Goal: Transaction & Acquisition: Subscribe to service/newsletter

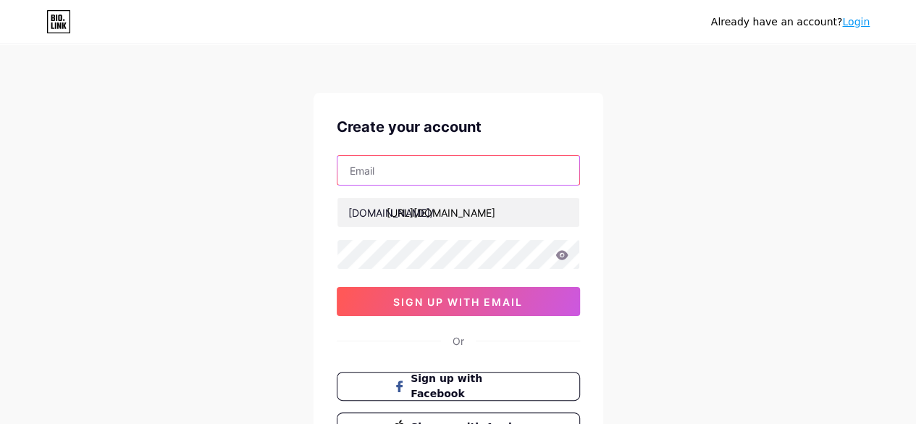
click at [423, 174] on input "text" at bounding box center [458, 170] width 242 height 29
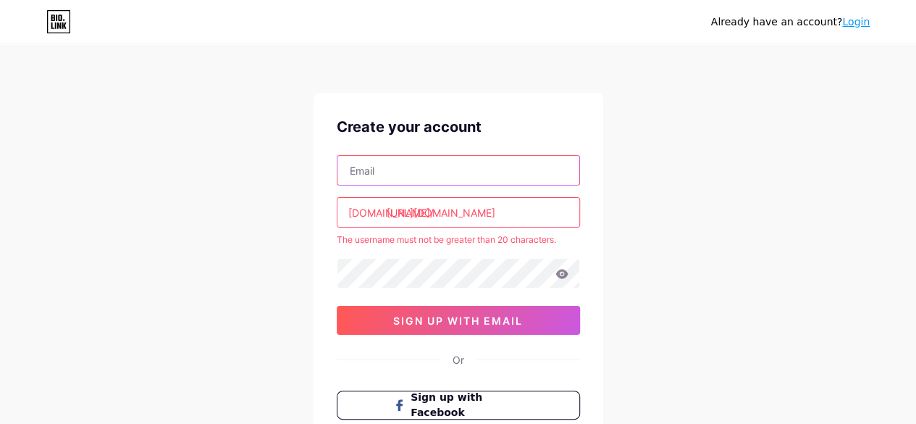
type input "[EMAIL_ADDRESS][DOMAIN_NAME]"
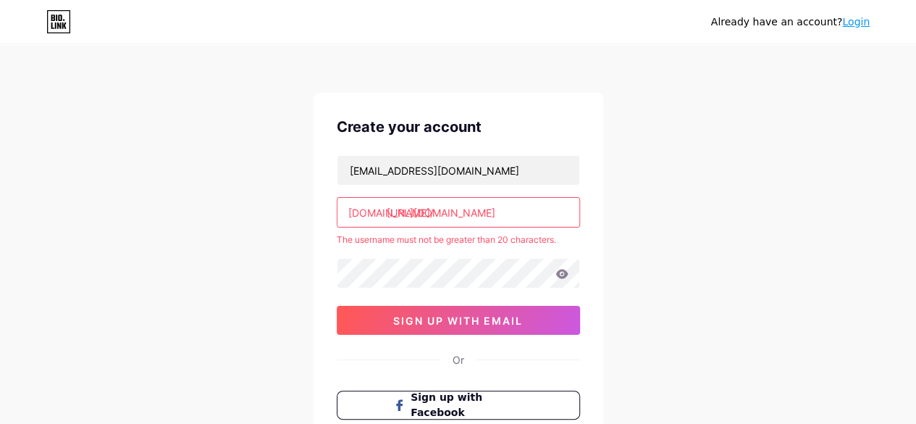
click at [449, 211] on input "[URL][DOMAIN_NAME]" at bounding box center [458, 212] width 242 height 29
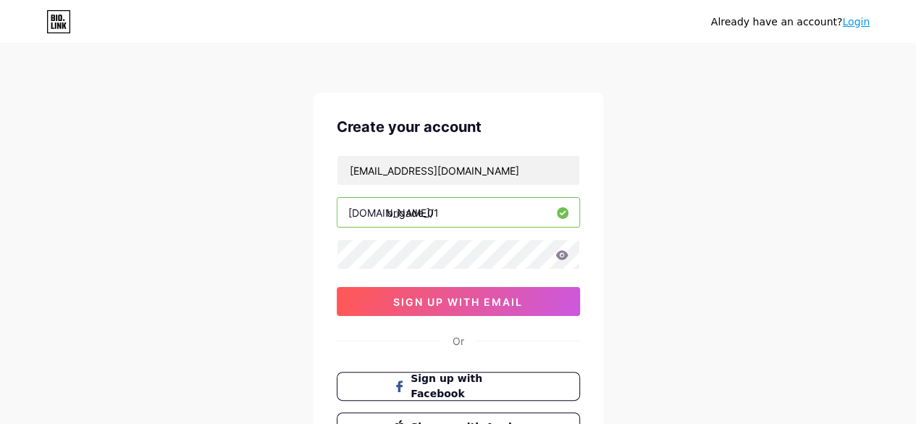
type input "brigade_01"
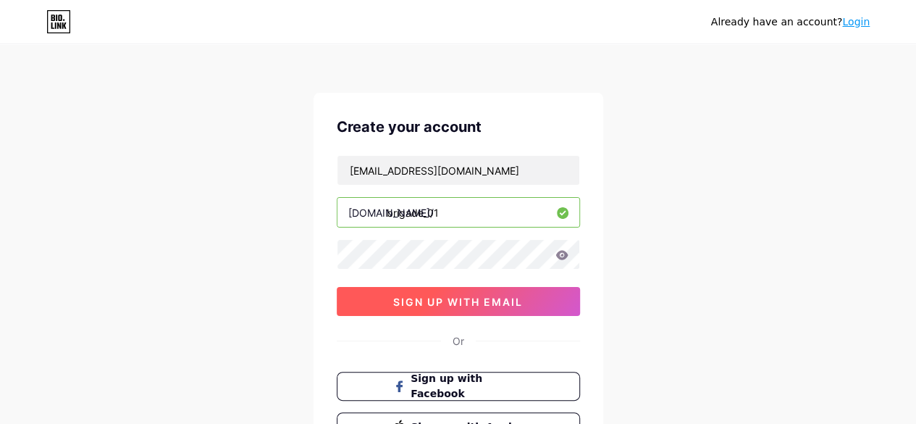
click at [460, 301] on span "sign up with email" at bounding box center [458, 301] width 130 height 12
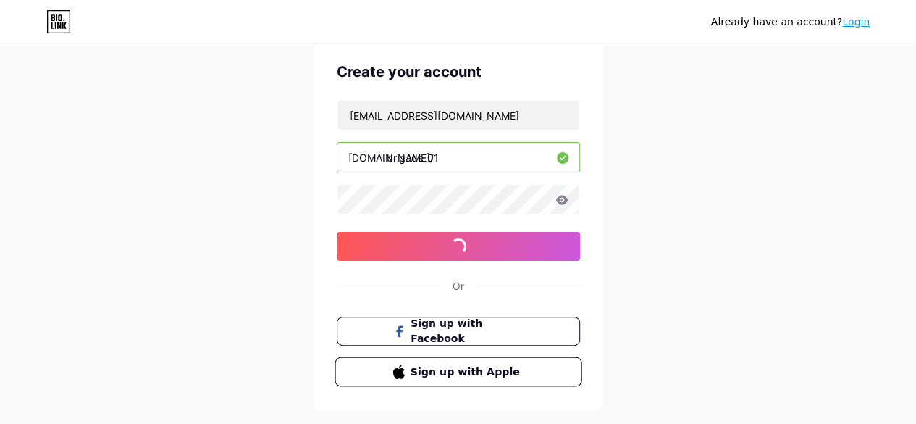
scroll to position [129, 0]
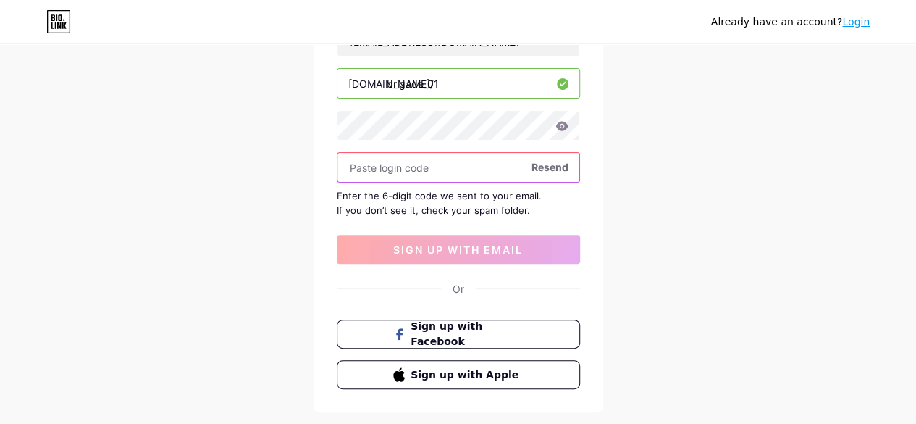
click at [466, 164] on input "text" at bounding box center [458, 167] width 242 height 29
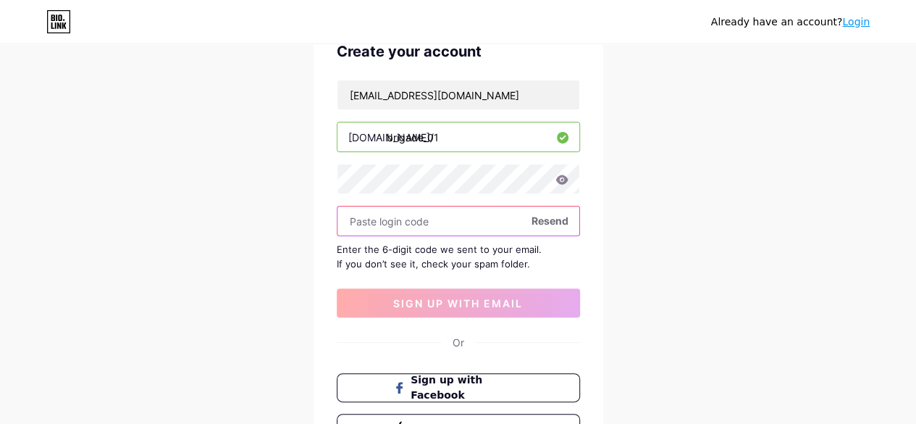
scroll to position [56, 0]
